Goal: Transaction & Acquisition: Book appointment/travel/reservation

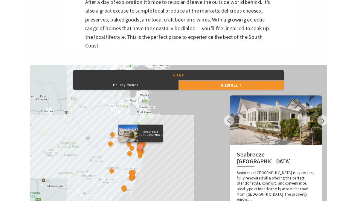
scroll to position [211, 0]
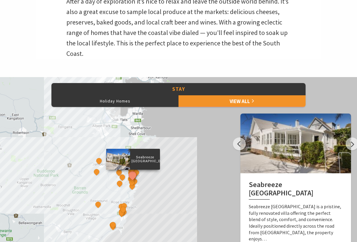
click at [289, 104] on link "View All" at bounding box center [242, 101] width 127 height 12
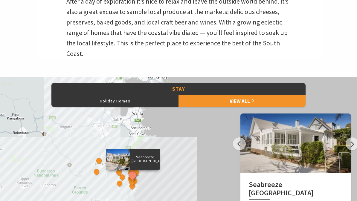
scroll to position [228, 0]
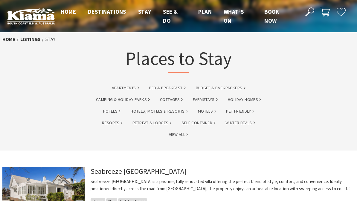
click at [250, 100] on link "Holiday Homes" at bounding box center [244, 99] width 33 height 7
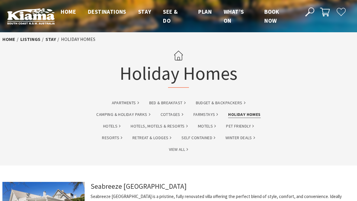
click at [244, 129] on link "Pet Friendly" at bounding box center [240, 126] width 28 height 7
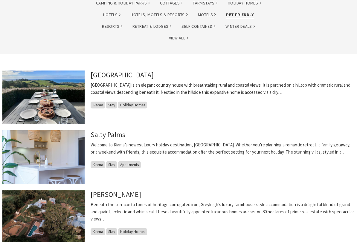
scroll to position [112, 0]
click at [138, 72] on link "[GEOGRAPHIC_DATA]" at bounding box center [122, 74] width 63 height 9
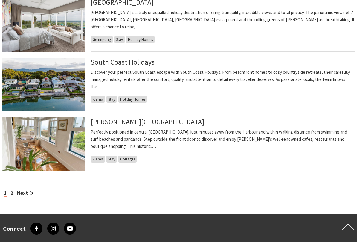
scroll to position [484, 0]
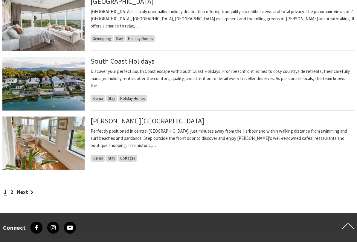
click at [144, 60] on link "South Coast Holidays" at bounding box center [123, 61] width 64 height 9
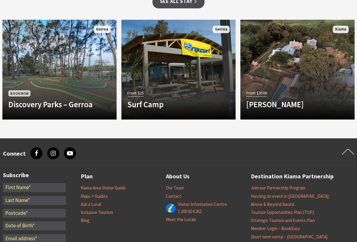
scroll to position [626, 0]
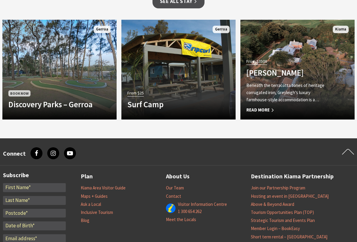
click at [268, 107] on span "Read More" at bounding box center [289, 110] width 85 height 7
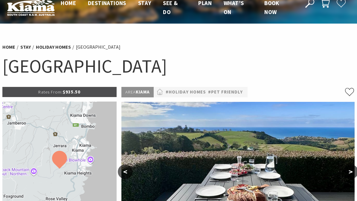
scroll to position [0, 0]
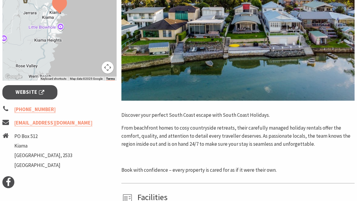
scroll to position [163, 0]
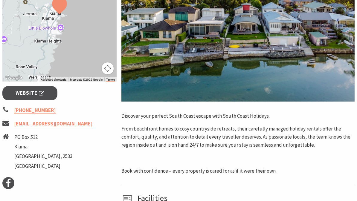
click at [38, 92] on span "Website" at bounding box center [30, 93] width 29 height 8
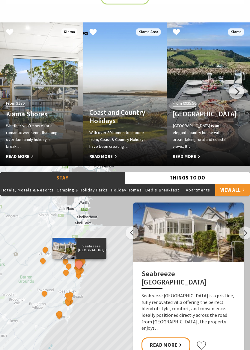
scroll to position [426, 0]
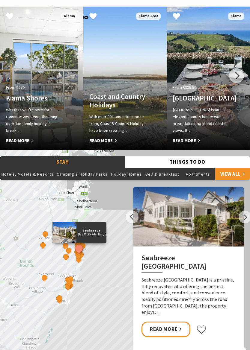
click at [177, 309] on link "Read More" at bounding box center [165, 330] width 49 height 16
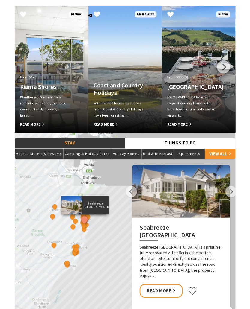
scroll to position [443, 0]
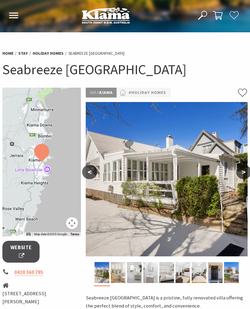
click at [241, 165] on button ">" at bounding box center [243, 172] width 15 height 14
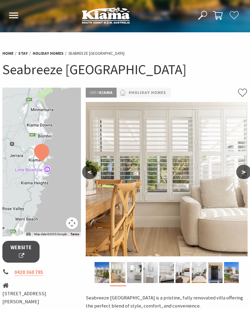
click at [241, 168] on button ">" at bounding box center [243, 172] width 15 height 14
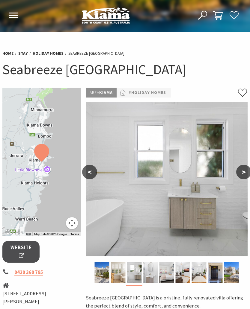
click at [240, 169] on button ">" at bounding box center [243, 172] width 15 height 14
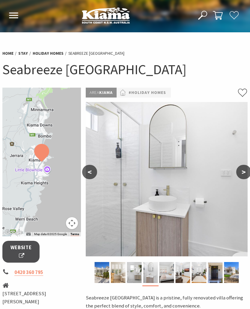
click at [241, 168] on button ">" at bounding box center [243, 172] width 15 height 14
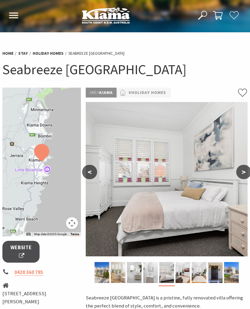
click at [239, 170] on button ">" at bounding box center [243, 172] width 15 height 14
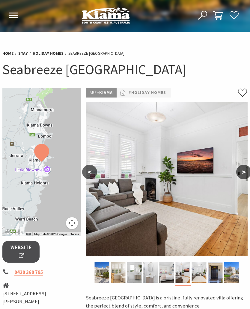
click at [241, 169] on button ">" at bounding box center [243, 172] width 15 height 14
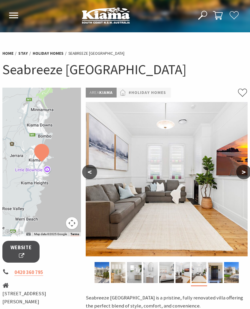
click at [241, 170] on button ">" at bounding box center [243, 172] width 15 height 14
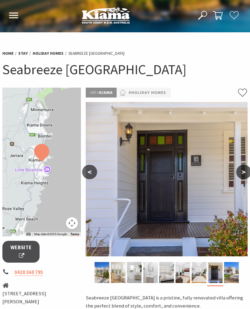
click at [241, 170] on button ">" at bounding box center [243, 172] width 15 height 14
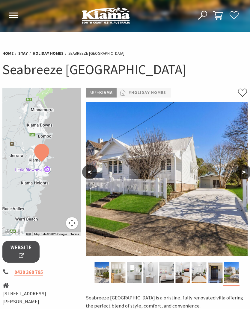
click at [241, 173] on button ">" at bounding box center [243, 172] width 15 height 14
click at [241, 172] on button ">" at bounding box center [243, 172] width 15 height 14
click at [241, 173] on button ">" at bounding box center [243, 172] width 15 height 14
click at [240, 173] on button ">" at bounding box center [243, 172] width 15 height 14
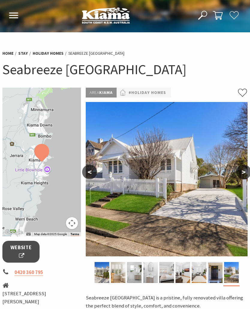
click at [242, 174] on button ">" at bounding box center [243, 172] width 15 height 14
click at [243, 173] on button ">" at bounding box center [243, 172] width 15 height 14
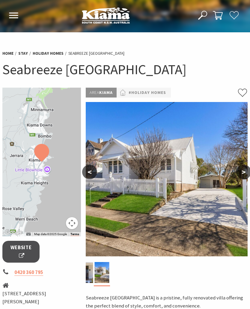
click at [152, 95] on link "#Holiday Homes" at bounding box center [146, 92] width 37 height 7
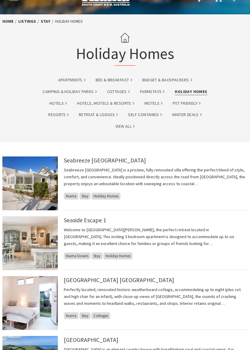
scroll to position [19, 0]
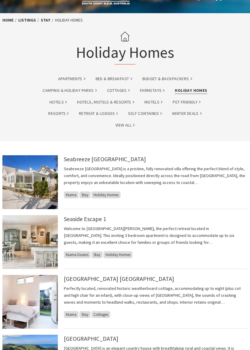
click at [99, 113] on link "Retreat & Lodges" at bounding box center [98, 113] width 39 height 7
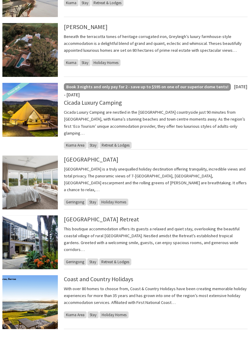
scroll to position [213, 0]
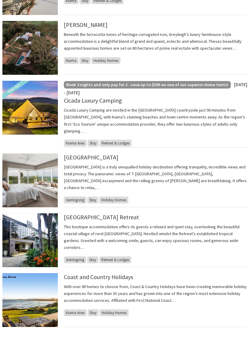
click at [105, 154] on h4 "[GEOGRAPHIC_DATA]" at bounding box center [156, 157] width 184 height 7
click at [83, 154] on link "[GEOGRAPHIC_DATA]" at bounding box center [91, 157] width 54 height 7
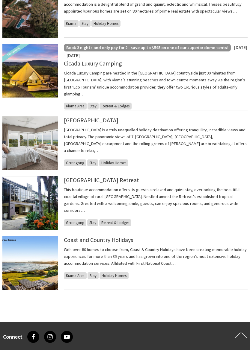
scroll to position [250, 0]
click at [123, 236] on link "Coast and Country Holidays" at bounding box center [98, 239] width 69 height 7
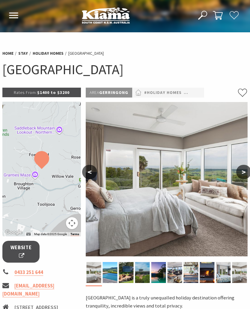
click at [241, 167] on button ">" at bounding box center [243, 172] width 15 height 14
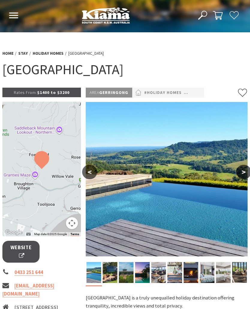
click at [240, 171] on button ">" at bounding box center [243, 172] width 15 height 14
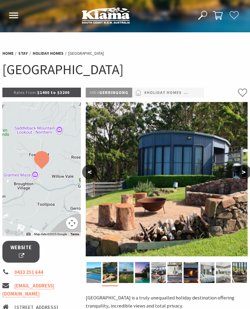
click at [242, 168] on button ">" at bounding box center [243, 172] width 15 height 14
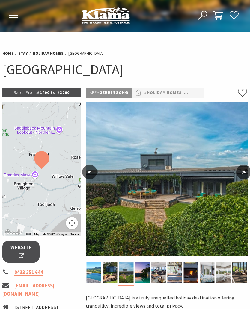
click at [242, 171] on button ">" at bounding box center [243, 172] width 15 height 14
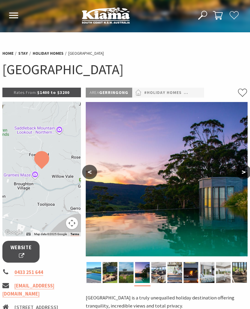
click at [240, 172] on button ">" at bounding box center [243, 172] width 15 height 14
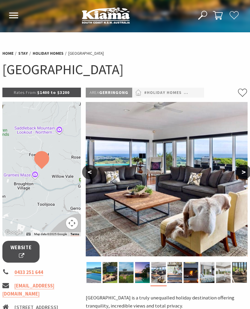
click at [239, 172] on button ">" at bounding box center [243, 172] width 15 height 14
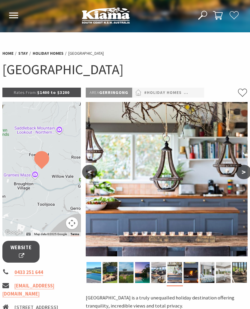
click at [241, 172] on button ">" at bounding box center [243, 172] width 15 height 14
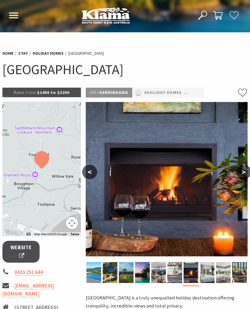
click at [240, 171] on button ">" at bounding box center [243, 172] width 15 height 14
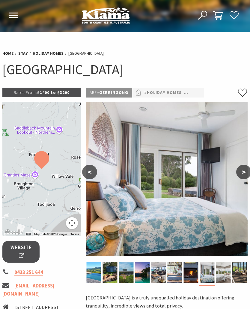
click at [242, 169] on button ">" at bounding box center [243, 172] width 15 height 14
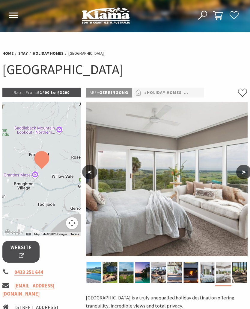
click at [239, 170] on button ">" at bounding box center [243, 172] width 15 height 14
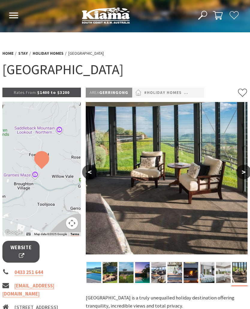
click at [238, 170] on button ">" at bounding box center [243, 172] width 15 height 14
click at [242, 172] on button ">" at bounding box center [243, 172] width 15 height 14
click at [241, 171] on button ">" at bounding box center [243, 172] width 15 height 14
click at [242, 170] on button ">" at bounding box center [243, 172] width 15 height 14
click at [242, 171] on button ">" at bounding box center [243, 172] width 15 height 14
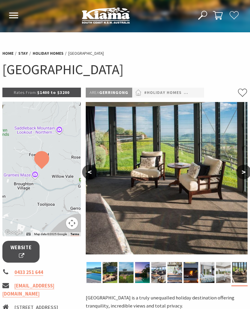
click at [241, 173] on button ">" at bounding box center [243, 172] width 15 height 14
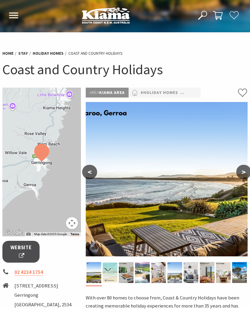
click at [24, 251] on span "Website" at bounding box center [21, 252] width 22 height 16
click at [243, 171] on button ">" at bounding box center [243, 172] width 15 height 14
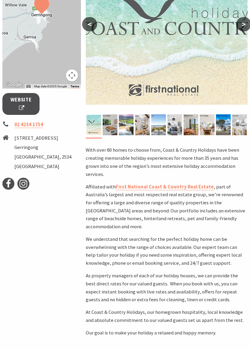
scroll to position [148, 0]
click at [21, 108] on span "Website" at bounding box center [21, 104] width 22 height 16
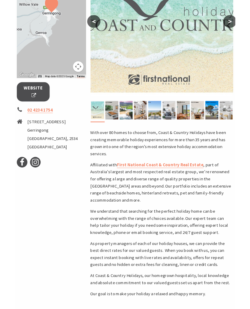
scroll to position [165, 0]
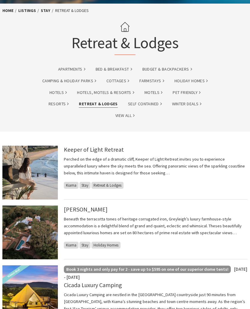
scroll to position [28, 0]
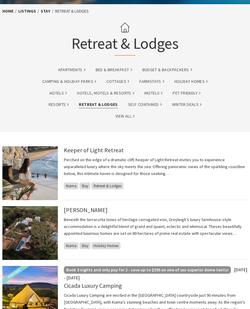
click at [219, 160] on p "Perched on the edge of a dramatic cliff, Keeper of Light Retreat invites you to…" at bounding box center [156, 166] width 184 height 21
click at [113, 150] on link "Keeper of Light Retreat" at bounding box center [94, 149] width 60 height 7
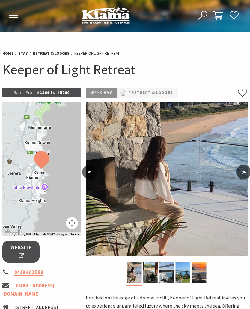
click at [240, 171] on button ">" at bounding box center [243, 172] width 15 height 14
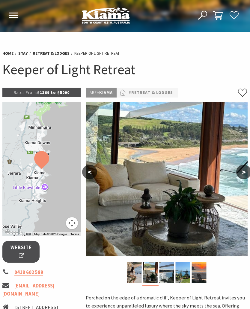
click at [243, 169] on button ">" at bounding box center [243, 172] width 15 height 14
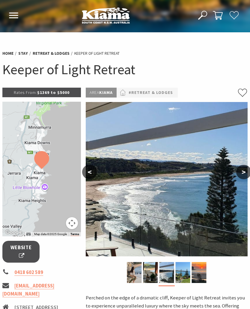
click at [242, 168] on button ">" at bounding box center [243, 172] width 15 height 14
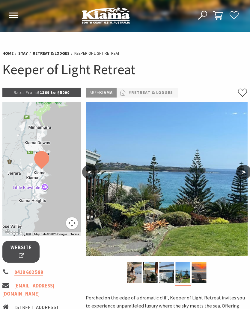
click at [242, 171] on button ">" at bounding box center [243, 172] width 15 height 14
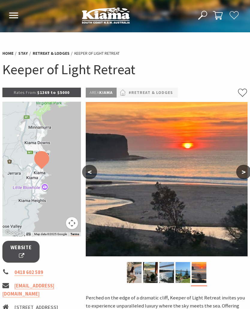
click at [241, 172] on button ">" at bounding box center [243, 172] width 15 height 14
click at [238, 167] on button ">" at bounding box center [243, 172] width 15 height 14
click at [242, 169] on button ">" at bounding box center [243, 172] width 15 height 14
click at [242, 171] on button ">" at bounding box center [243, 172] width 15 height 14
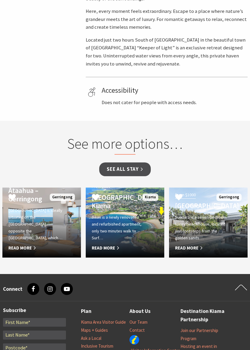
scroll to position [376, 0]
click at [224, 214] on p "Sundara is a seven-bedroom luxury beach house, located just footsteps from the …" at bounding box center [202, 228] width 55 height 28
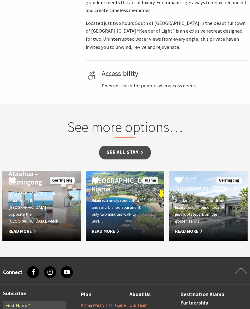
scroll to position [393, 1]
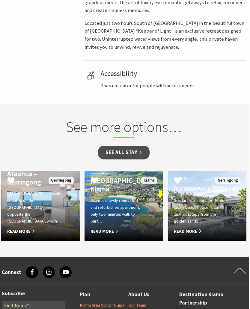
click at [136, 149] on link "See all Stay" at bounding box center [123, 153] width 51 height 14
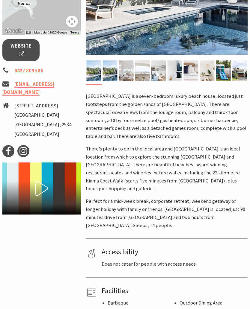
scroll to position [161, 0]
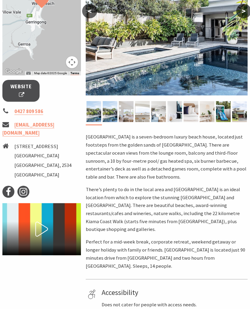
click at [23, 98] on span "Website" at bounding box center [21, 91] width 22 height 16
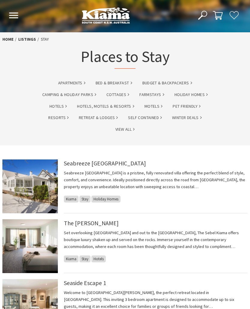
click at [155, 117] on link "Self Contained" at bounding box center [145, 117] width 34 height 7
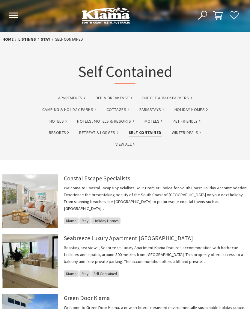
click at [201, 110] on link "Holiday Homes" at bounding box center [190, 109] width 33 height 7
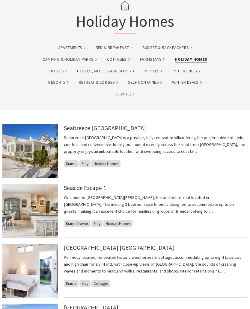
scroll to position [45, 0]
